Goal: Task Accomplishment & Management: Manage account settings

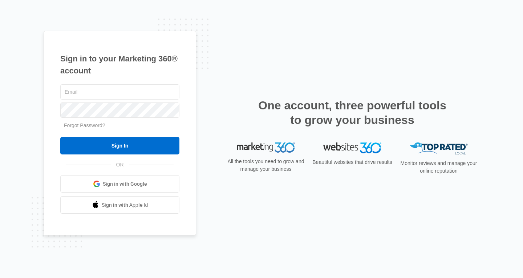
type input "[EMAIL_ADDRESS][DOMAIN_NAME]"
drag, startPoint x: 0, startPoint y: 0, endPoint x: 108, endPoint y: 144, distance: 179.9
click at [108, 144] on input "Sign In" at bounding box center [119, 145] width 119 height 17
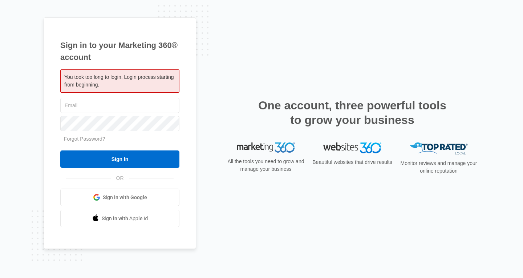
type input "[EMAIL_ADDRESS][DOMAIN_NAME]"
click at [123, 166] on input "Sign In" at bounding box center [119, 158] width 119 height 17
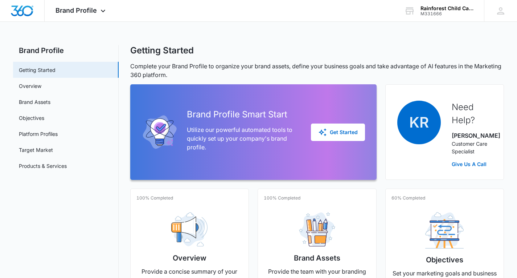
click at [106, 11] on icon at bounding box center [103, 11] width 9 height 9
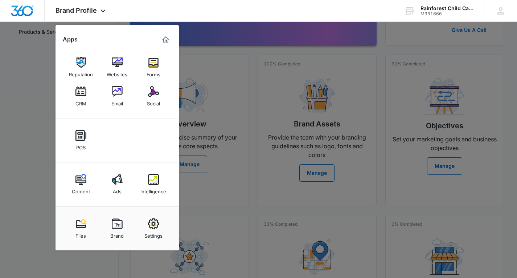
scroll to position [134, 0]
click at [119, 65] on img at bounding box center [117, 62] width 11 height 11
